Goal: Task Accomplishment & Management: Complete application form

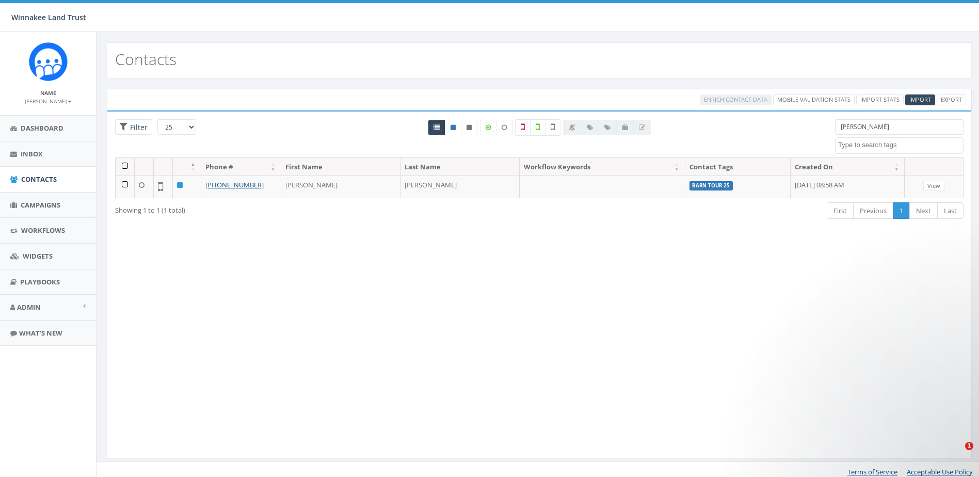
select select
drag, startPoint x: 834, startPoint y: 126, endPoint x: 806, endPoint y: 129, distance: 28.6
click at [806, 129] on div "25 50 100 Filter All 0 contact(s) on current page All 1 contact(s) filtered ani…" at bounding box center [539, 138] width 864 height 38
paste input "[PERSON_NAME]"
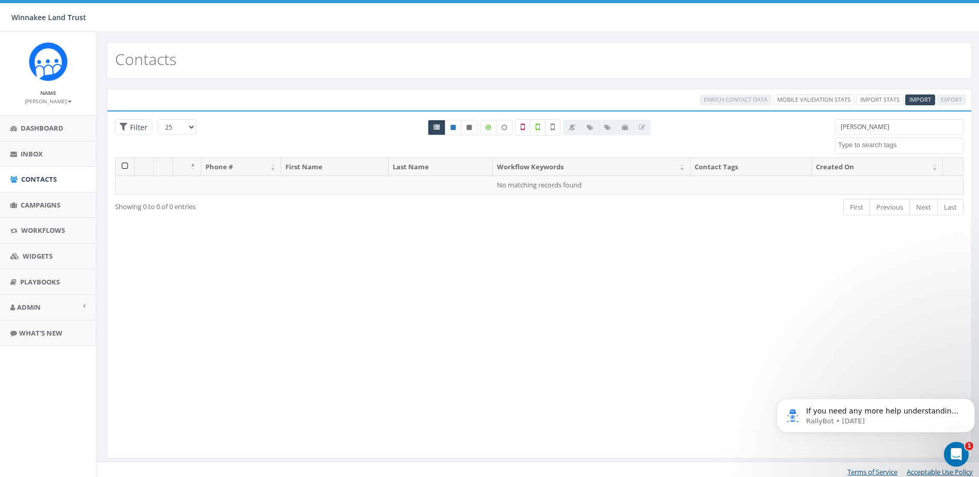
drag, startPoint x: 864, startPoint y: 126, endPoint x: 854, endPoint y: 127, distance: 10.9
click at [854, 127] on input "[PERSON_NAME]" at bounding box center [899, 126] width 128 height 15
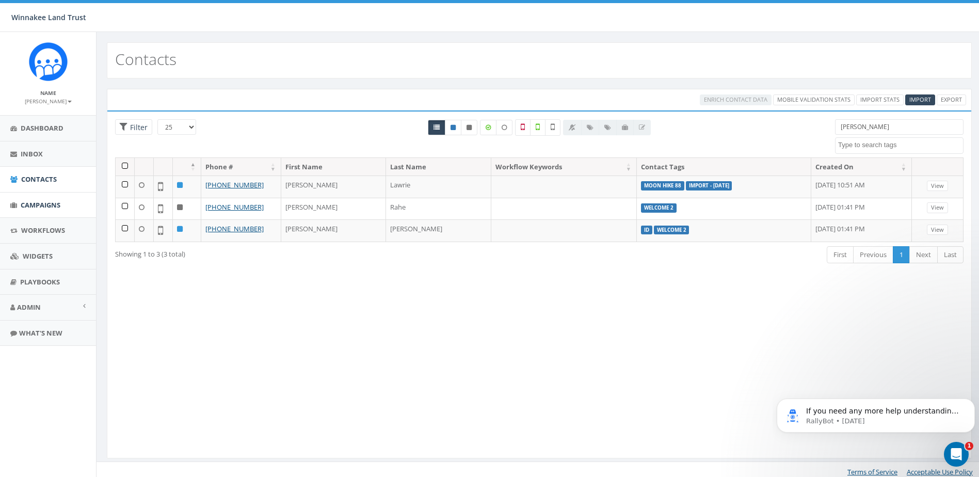
type input "[PERSON_NAME]"
click at [33, 200] on span "Campaigns" at bounding box center [41, 204] width 40 height 9
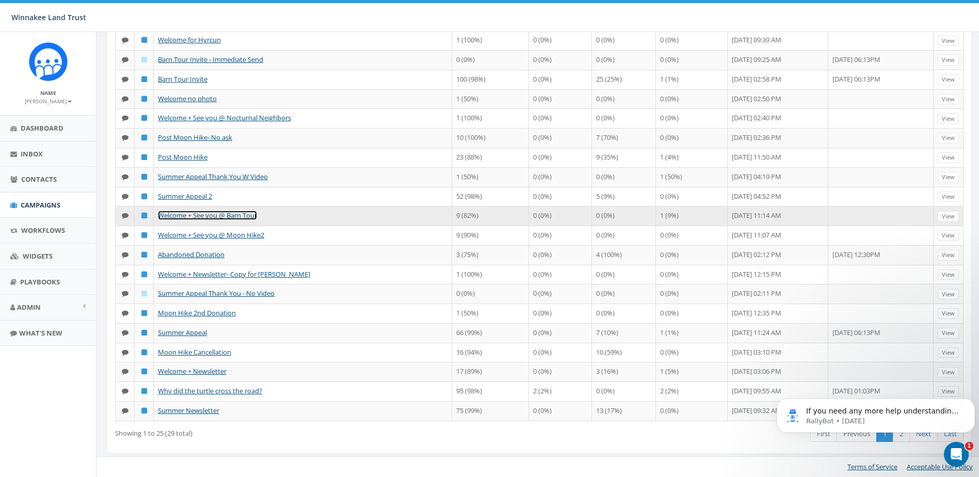
click at [204, 215] on link "Welcome + See you @ Barn Tour" at bounding box center [207, 215] width 99 height 9
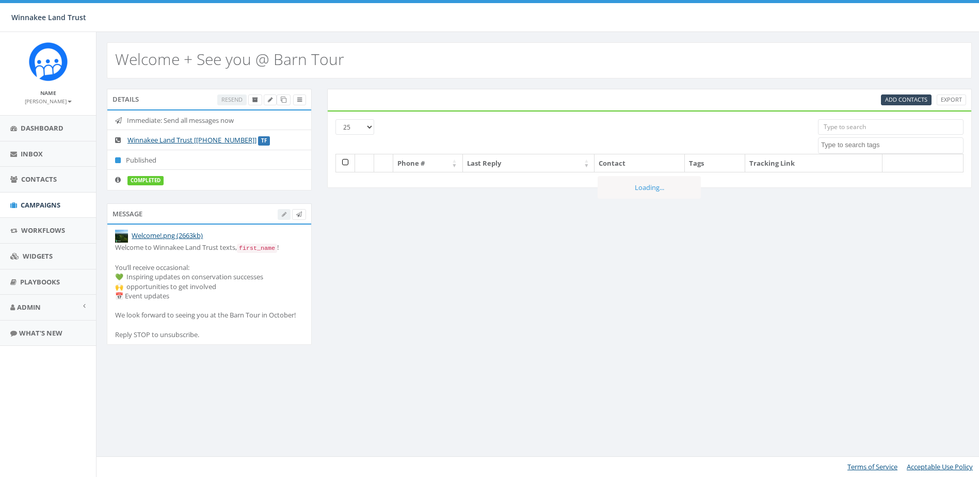
select select
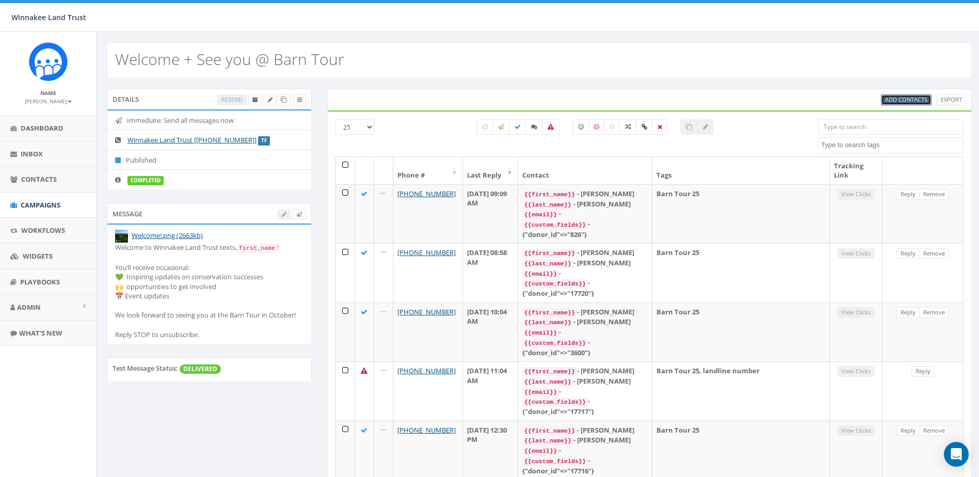
click at [897, 98] on span "Add Contacts" at bounding box center [906, 99] width 42 height 8
select select
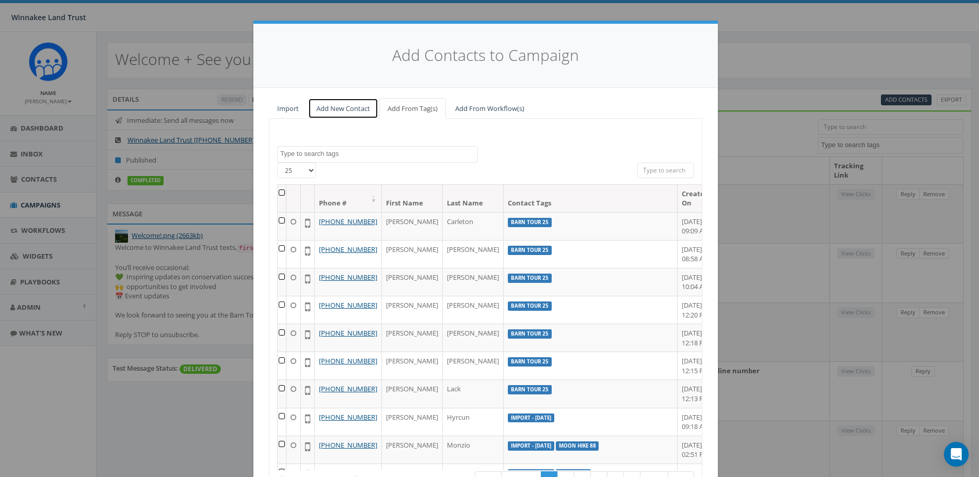
click at [330, 112] on link "Add New Contact" at bounding box center [343, 108] width 70 height 21
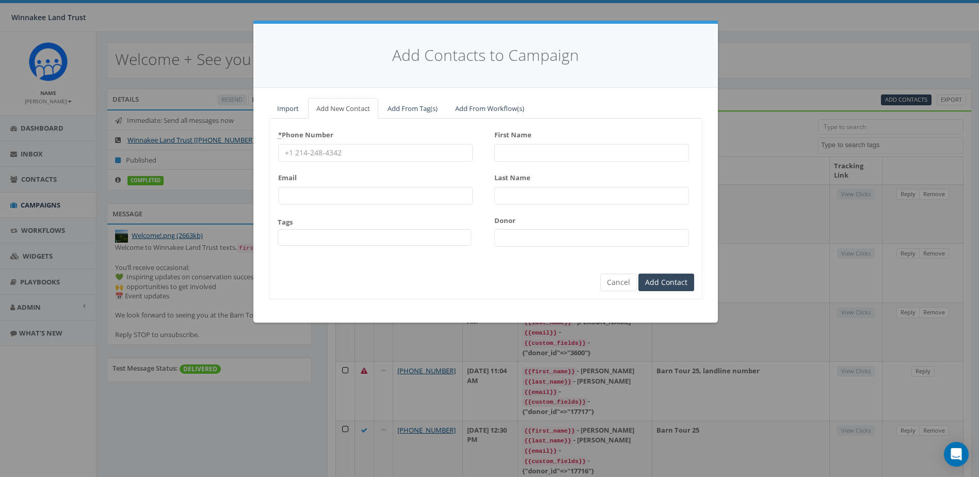
click at [517, 151] on input "First Name" at bounding box center [591, 153] width 195 height 18
paste input "[PERSON_NAME]"
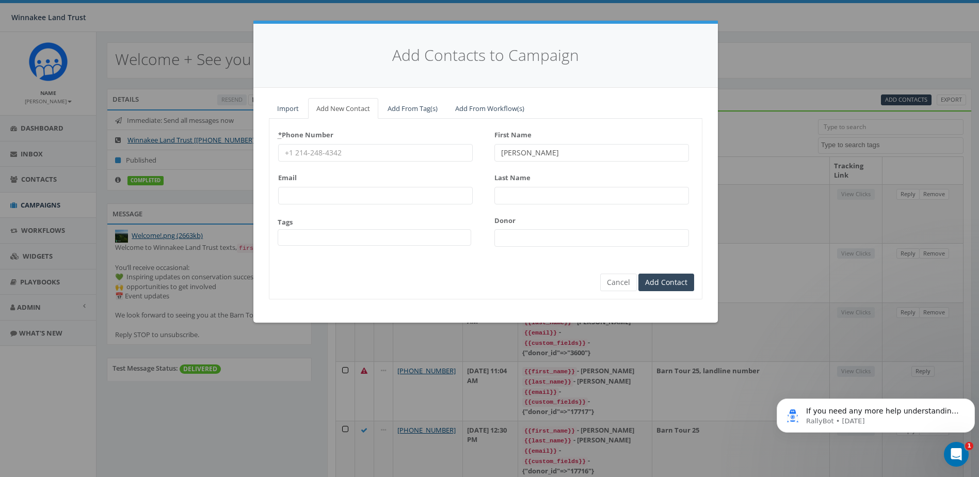
drag, startPoint x: 520, startPoint y: 153, endPoint x: 574, endPoint y: 152, distance: 54.2
click at [574, 152] on input "Mary Cagney" at bounding box center [591, 153] width 195 height 18
type input "[PERSON_NAME]"
click at [568, 199] on input "Last Name" at bounding box center [591, 196] width 195 height 18
paste input "[PERSON_NAME]"
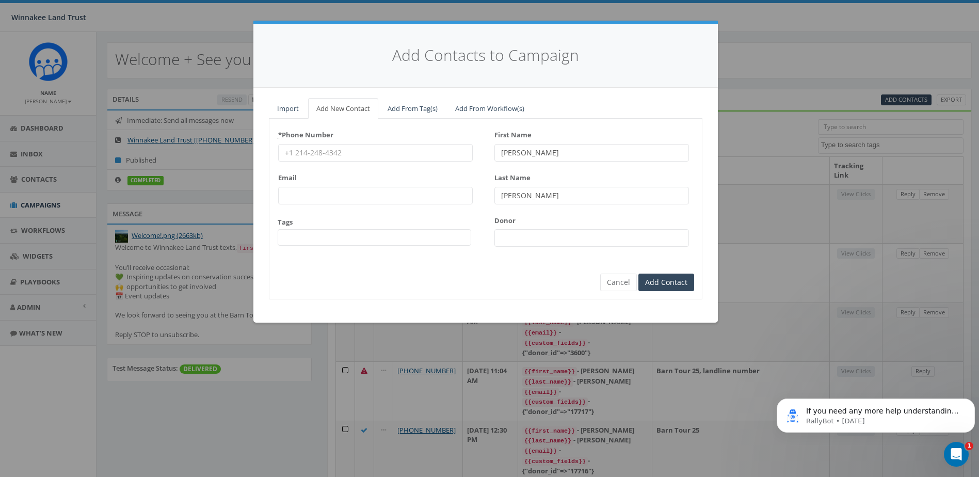
type input "[PERSON_NAME]"
drag, startPoint x: 522, startPoint y: 238, endPoint x: 589, endPoint y: 172, distance: 94.9
click at [522, 238] on input "Donor" at bounding box center [591, 238] width 195 height 18
paste input "17722"
type input "17722"
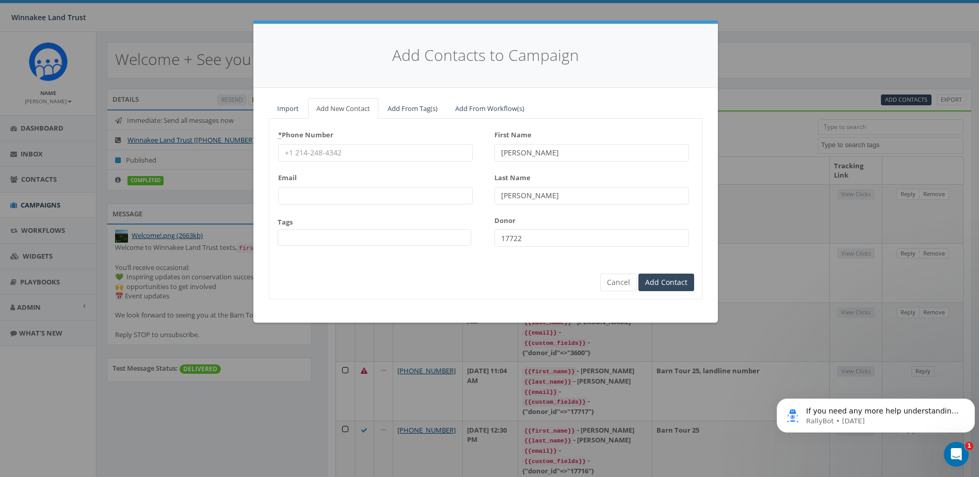
click at [325, 158] on input "* Phone Number" at bounding box center [375, 153] width 195 height 18
paste input "6466377741"
type input "6466377741"
click at [307, 240] on span at bounding box center [375, 237] width 194 height 17
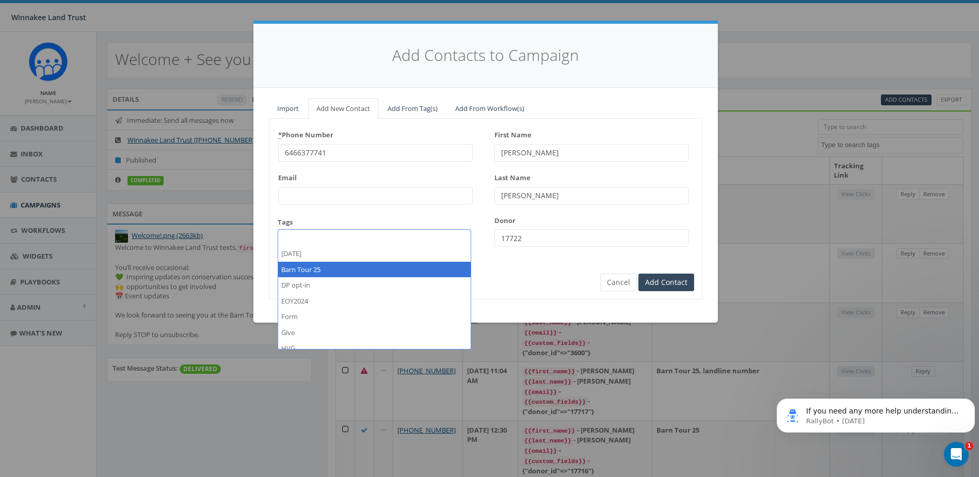
select select "Barn Tour 25"
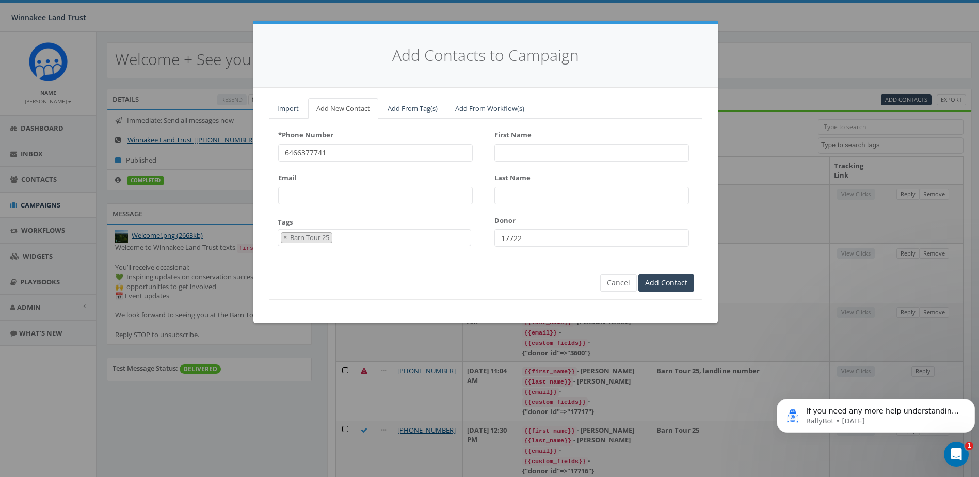
click at [528, 153] on input "First Name" at bounding box center [591, 153] width 195 height 18
type input "Mary"
click at [513, 196] on input "Last Name" at bounding box center [591, 196] width 195 height 18
type input "G"
type input "c"
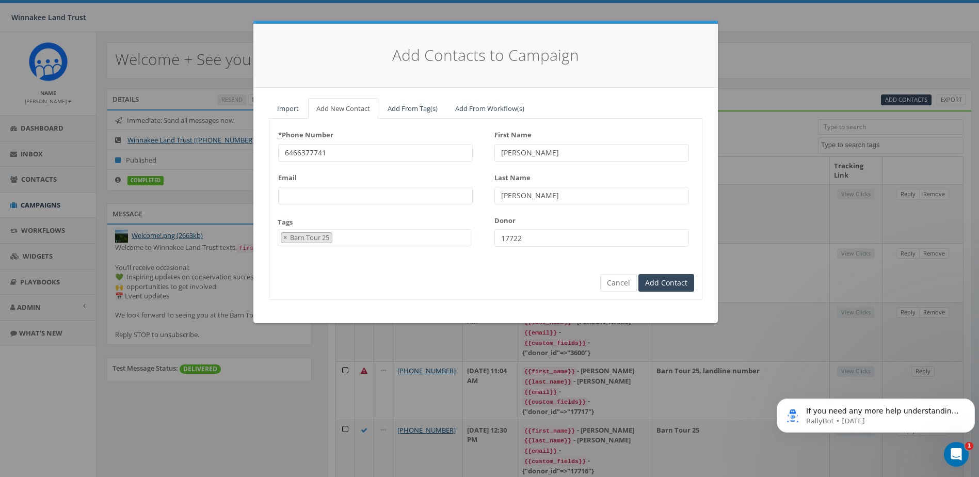
type input "Cagney"
click at [669, 282] on input "Add Contact" at bounding box center [666, 283] width 56 height 18
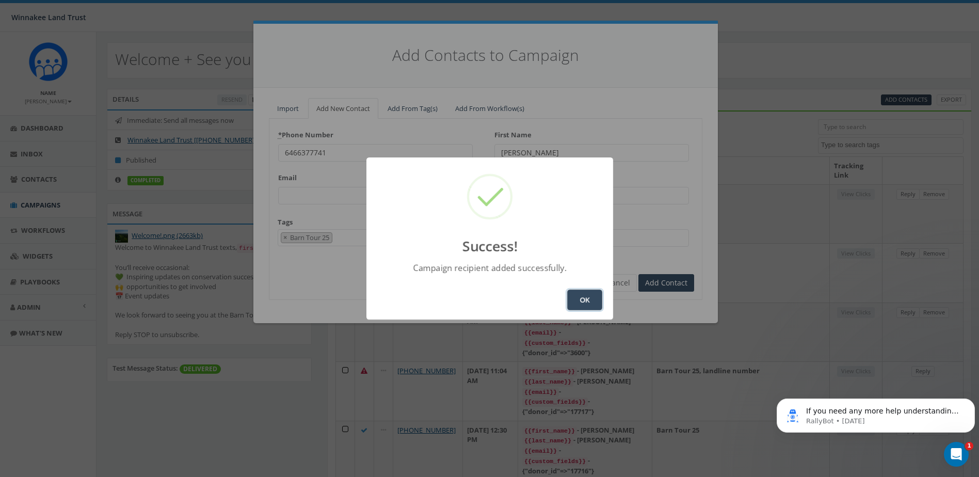
click at [593, 303] on button "OK" at bounding box center [584, 299] width 35 height 21
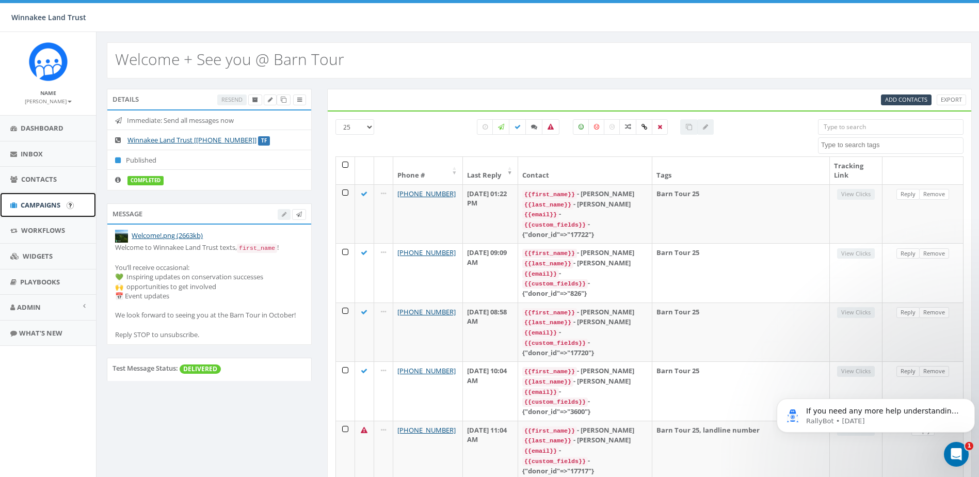
click at [24, 211] on link "Campaigns" at bounding box center [48, 204] width 96 height 25
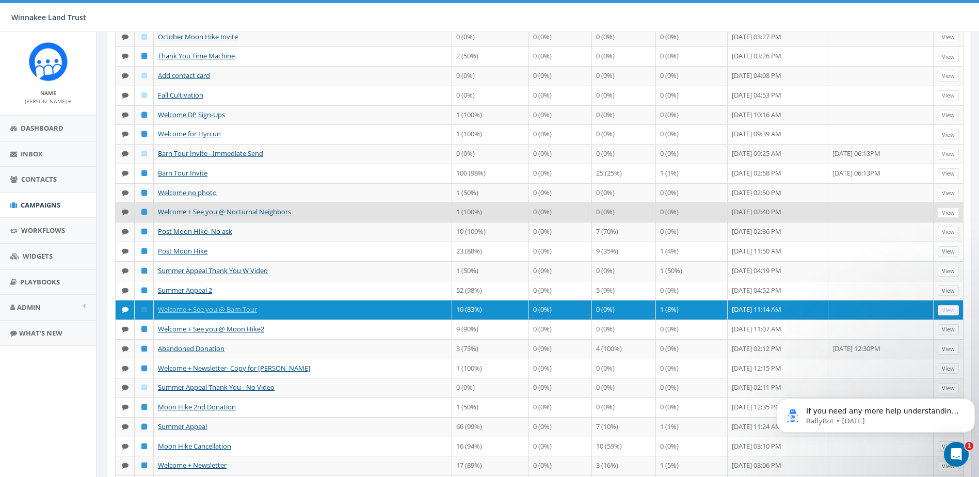
scroll to position [139, 0]
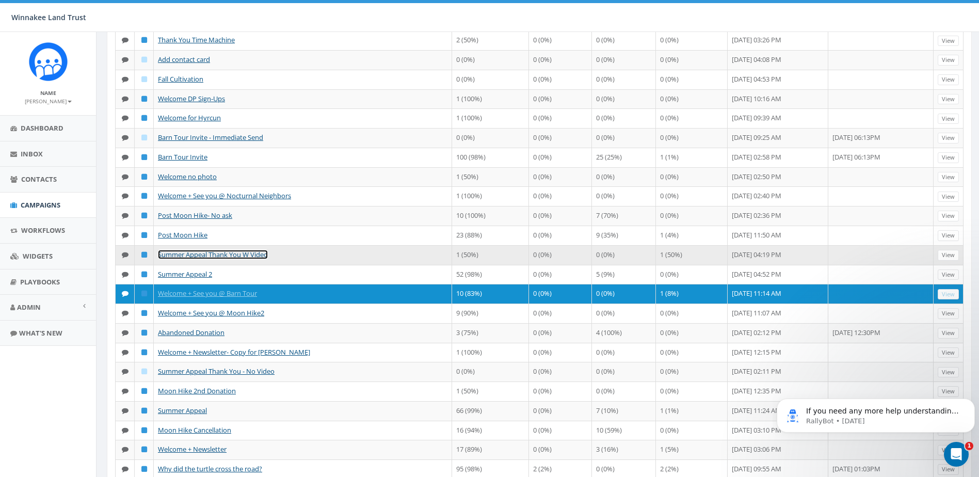
click at [207, 259] on link "Summer Appeal Thank You W Video" at bounding box center [213, 254] width 110 height 9
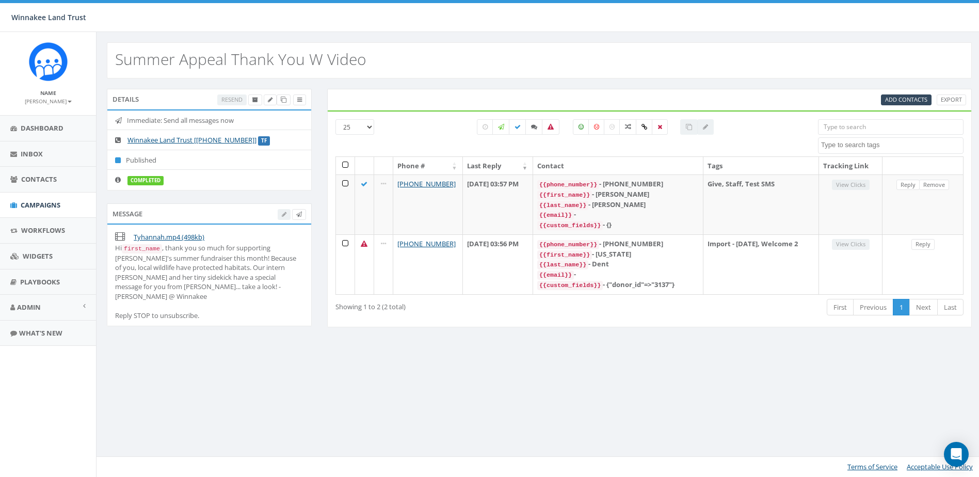
select select
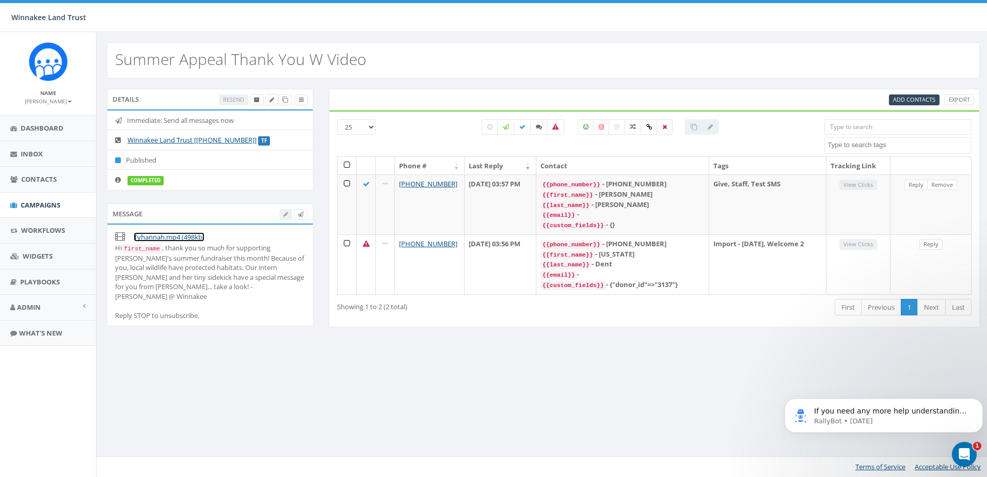
click at [180, 236] on link "Tyhannah.mp4 (498kb)" at bounding box center [169, 236] width 71 height 9
click at [407, 368] on div "Summer Appeal Thank You W Video Details Resend Immediate: Send all messages now…" at bounding box center [543, 254] width 894 height 445
click at [51, 180] on span "Contacts" at bounding box center [39, 178] width 36 height 9
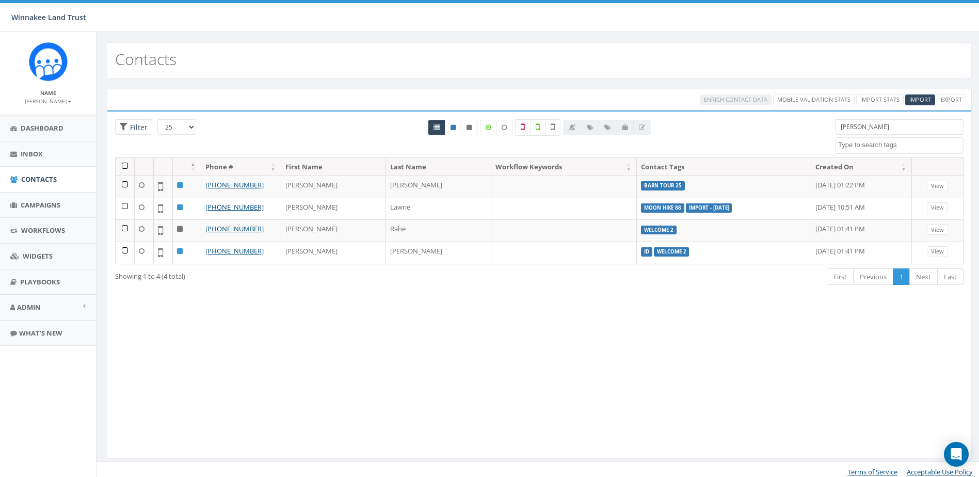
select select
click at [46, 209] on span "Campaigns" at bounding box center [41, 204] width 40 height 9
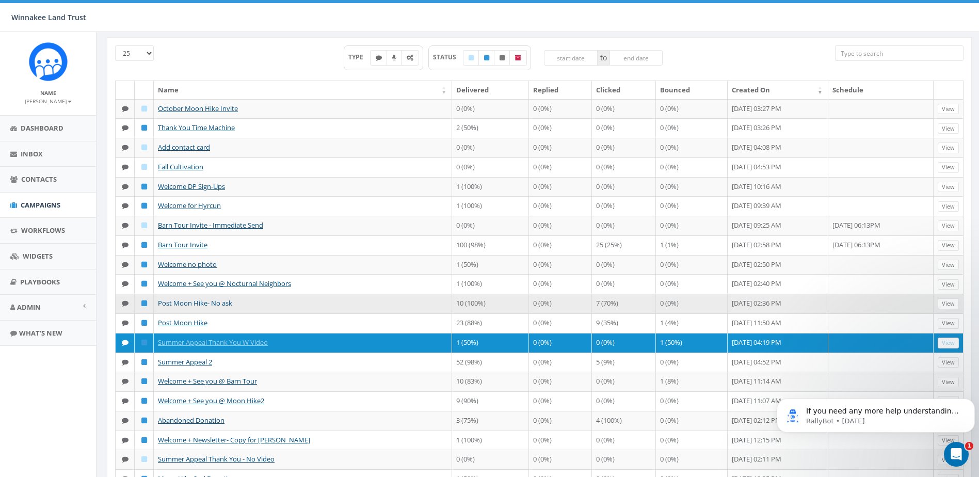
scroll to position [103, 0]
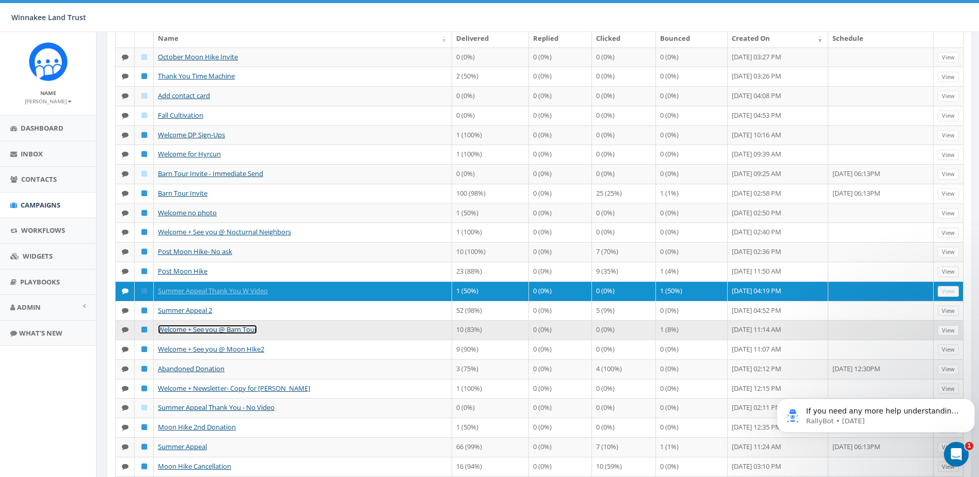
click at [219, 334] on link "Welcome + See you @ Barn Tour" at bounding box center [207, 329] width 99 height 9
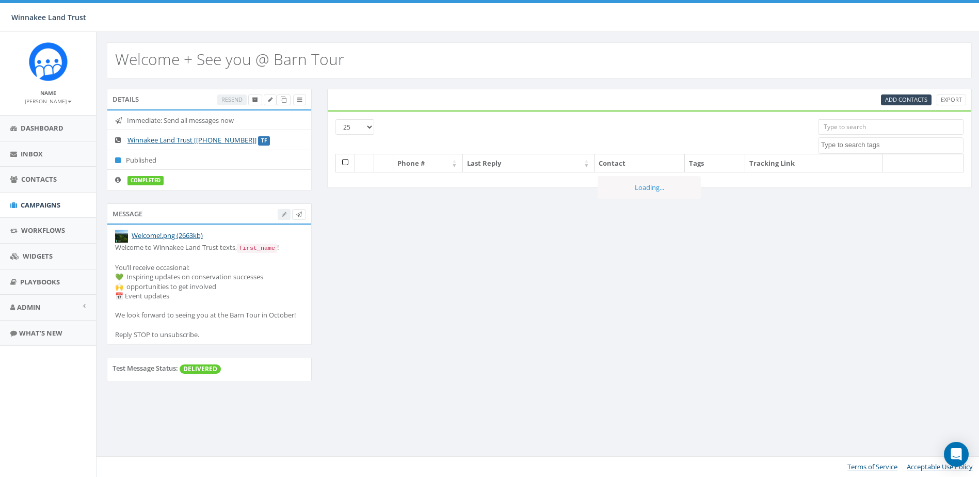
select select
